Goal: Find contact information: Find contact information

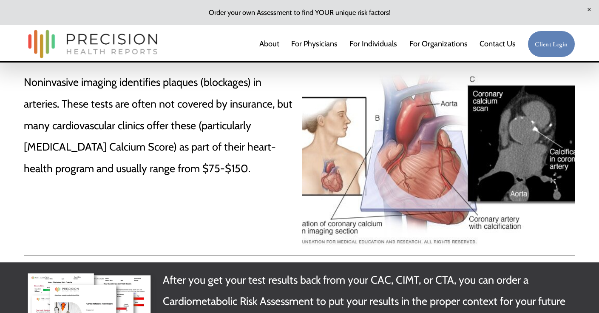
scroll to position [93, 0]
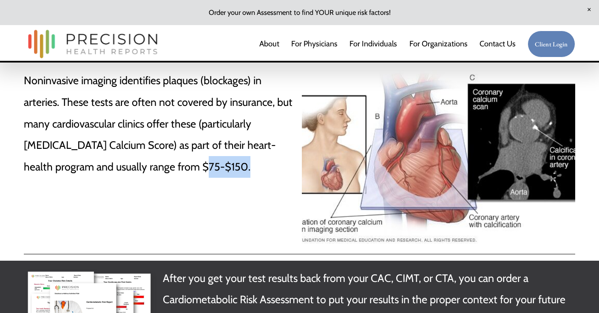
drag, startPoint x: 175, startPoint y: 164, endPoint x: 130, endPoint y: 165, distance: 45.0
click at [130, 165] on p "Noninvasive imaging identifies plaques (blockages) in arteries. These tests are…" at bounding box center [160, 123] width 273 height 107
copy p "$75-$150"
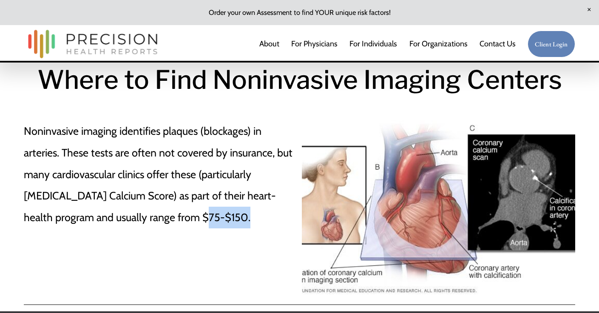
scroll to position [39, 0]
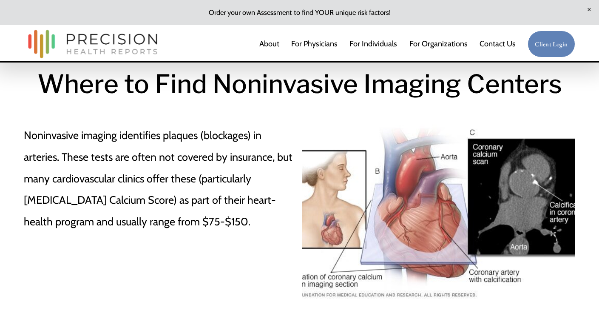
click at [24, 134] on p "Noninvasive imaging identifies plaques (blockages) in arteries. These tests are…" at bounding box center [160, 177] width 273 height 107
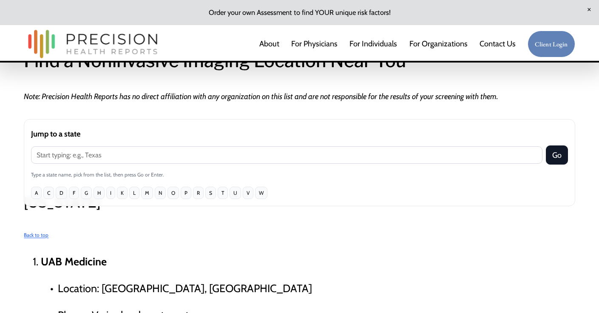
scroll to position [438, 0]
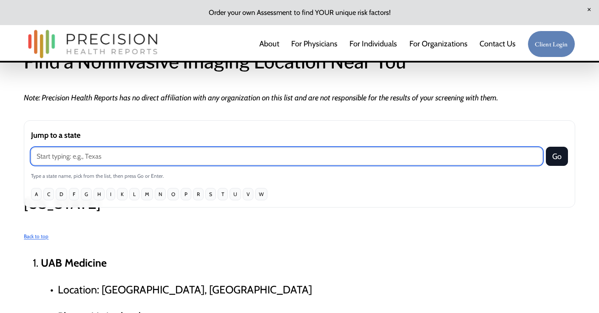
click at [98, 153] on input "Jump to a state" at bounding box center [286, 155] width 511 height 17
type input "Palo Alto, ca"
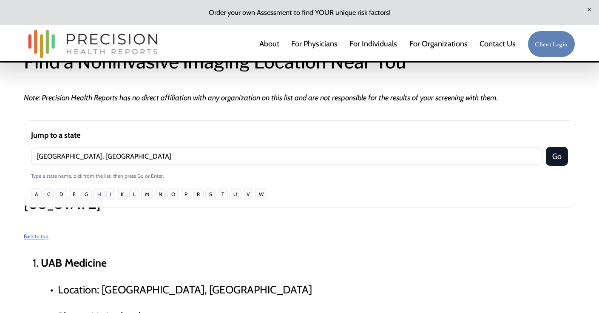
click at [48, 196] on button "C" at bounding box center [48, 194] width 11 height 12
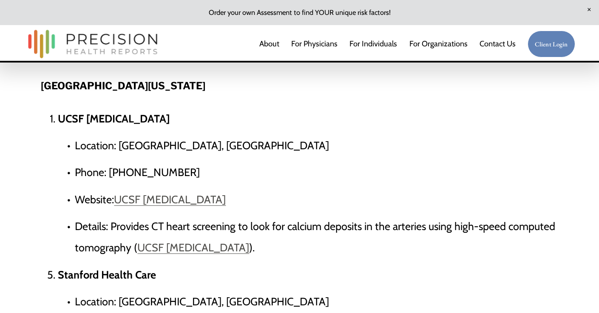
scroll to position [2199, 0]
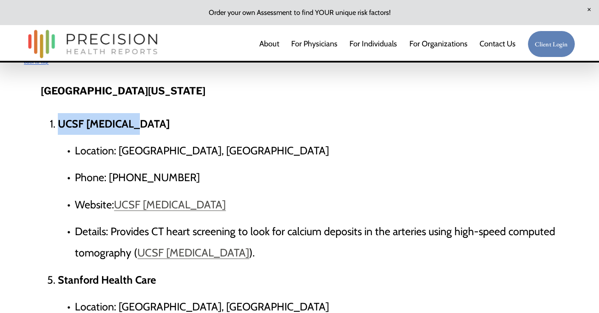
drag, startPoint x: 141, startPoint y: 87, endPoint x: 60, endPoint y: 87, distance: 80.7
click at [60, 113] on p "UCSF [MEDICAL_DATA]" at bounding box center [316, 124] width 517 height 22
copy strong "UCSF [MEDICAL_DATA]"
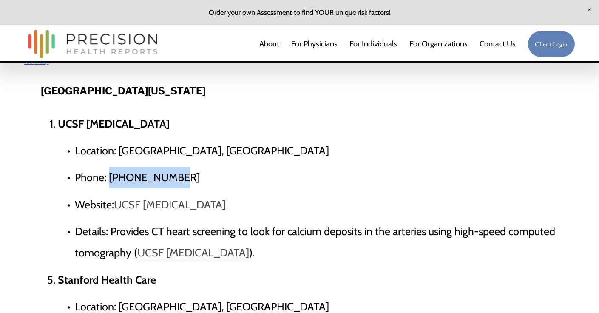
drag, startPoint x: 188, startPoint y: 134, endPoint x: 111, endPoint y: 138, distance: 76.6
click at [111, 167] on p "Phone: [PHONE_NUMBER]" at bounding box center [325, 178] width 500 height 22
copy p "415-353-3900"
click at [175, 198] on link "UCSF [MEDICAL_DATA]" at bounding box center [170, 204] width 112 height 13
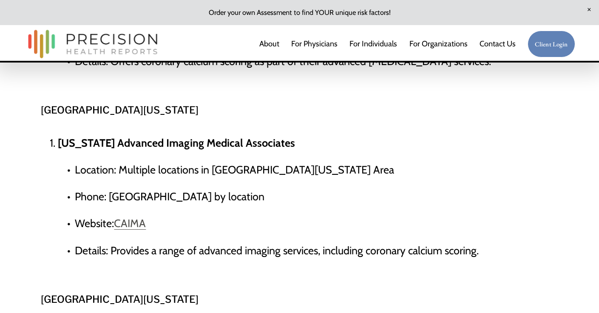
scroll to position [2528, 0]
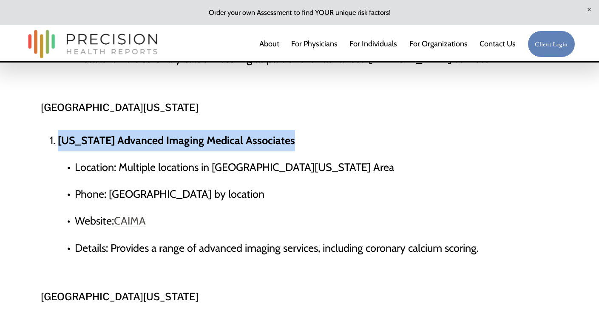
drag, startPoint x: 288, startPoint y: 96, endPoint x: 58, endPoint y: 95, distance: 229.4
click at [58, 130] on p "[US_STATE] Advanced Imaging Medical Associates" at bounding box center [316, 141] width 517 height 22
copy strong "[US_STATE] Advanced Imaging Medical Associates"
click at [139, 214] on link "CAIMA" at bounding box center [130, 220] width 32 height 13
